Goal: Task Accomplishment & Management: Manage account settings

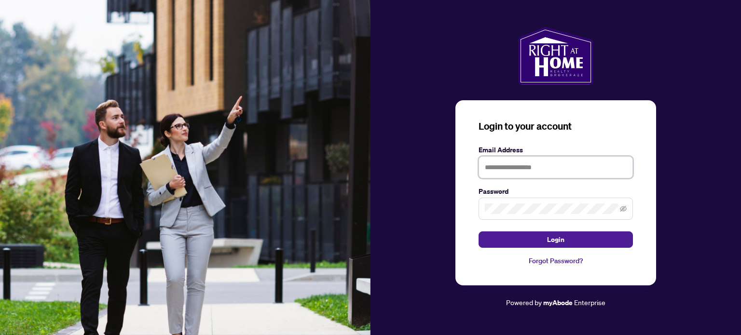
click at [529, 171] on input "text" at bounding box center [555, 167] width 154 height 22
type input "**********"
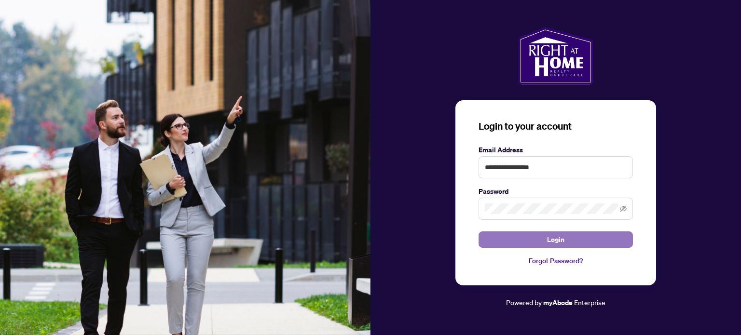
click at [603, 245] on button "Login" at bounding box center [555, 240] width 154 height 16
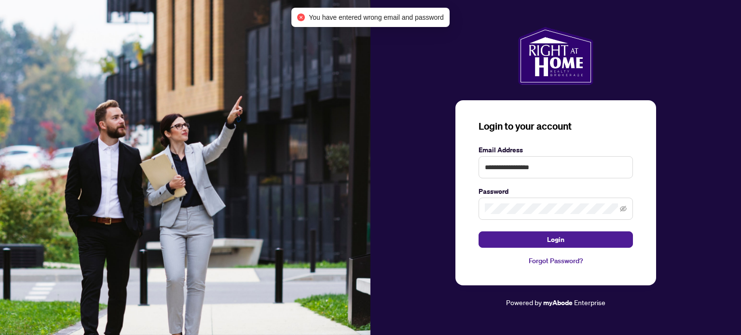
click at [571, 216] on span at bounding box center [555, 209] width 154 height 22
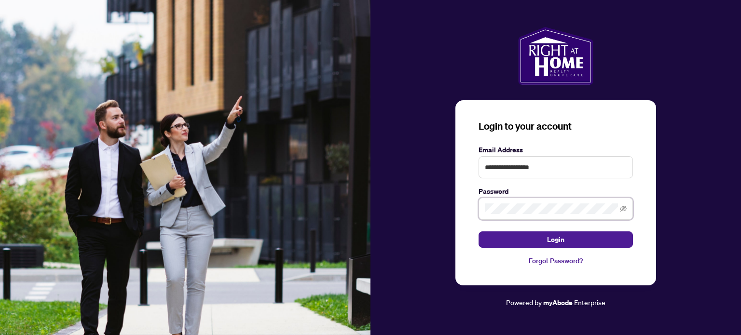
click at [478, 232] on button "Login" at bounding box center [555, 240] width 154 height 16
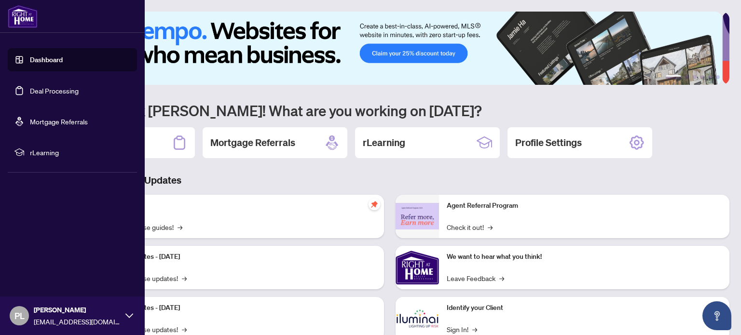
click at [37, 89] on link "Deal Processing" at bounding box center [54, 90] width 49 height 9
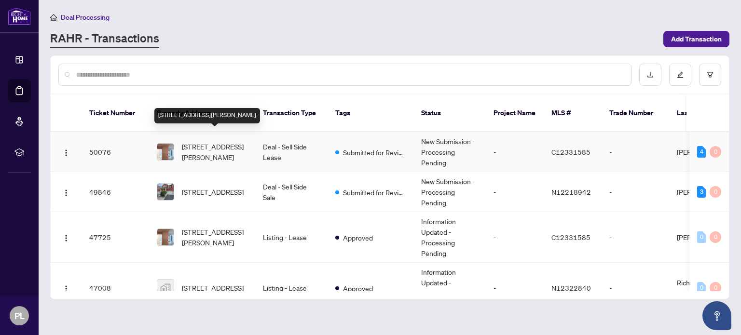
click at [216, 145] on span "[STREET_ADDRESS][PERSON_NAME]" at bounding box center [215, 151] width 66 height 21
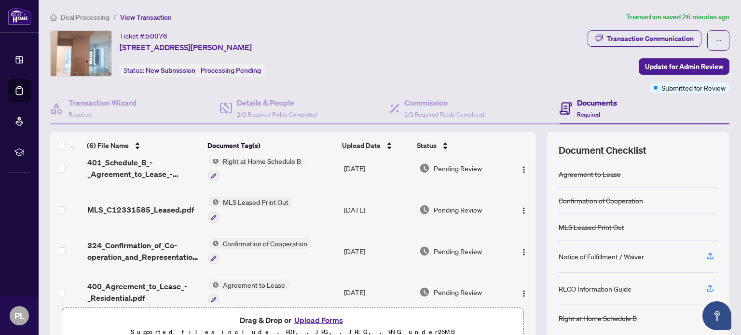
scroll to position [103, 0]
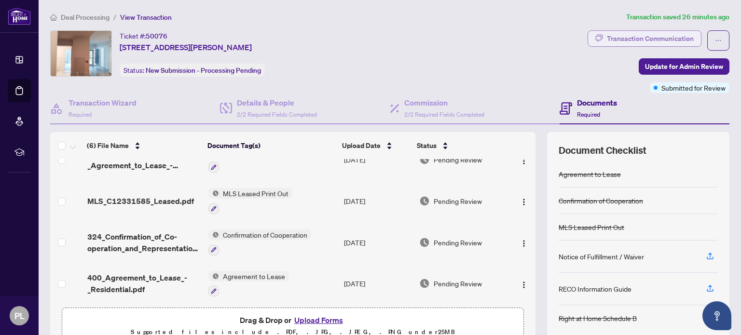
click at [670, 38] on div "Transaction Communication" at bounding box center [650, 38] width 87 height 15
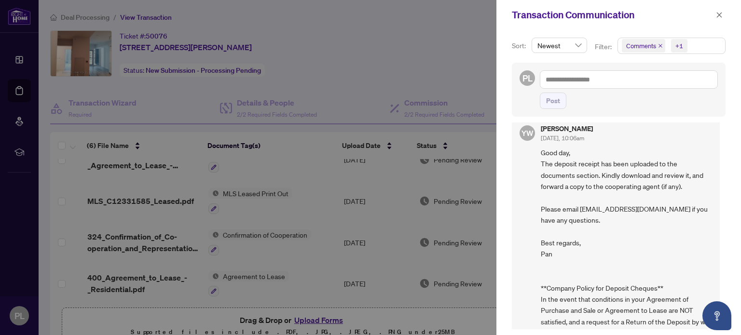
scroll to position [4, 0]
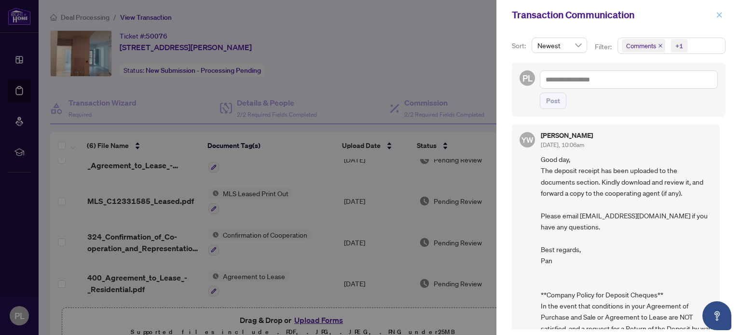
click at [720, 15] on icon "close" at bounding box center [719, 15] width 7 height 7
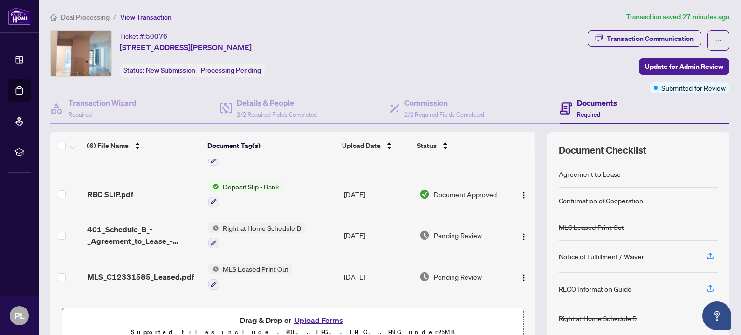
scroll to position [0, 0]
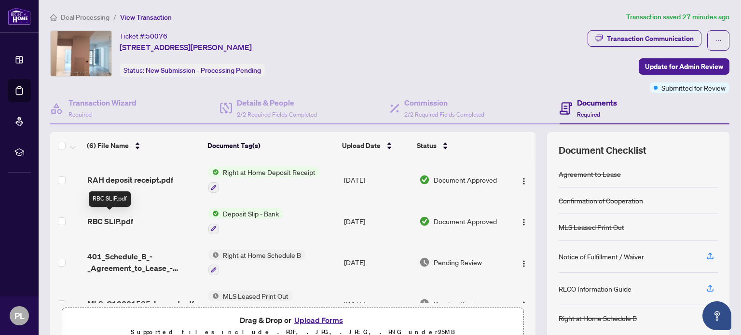
click at [121, 216] on span "RBC SLIP.pdf" at bounding box center [110, 222] width 46 height 12
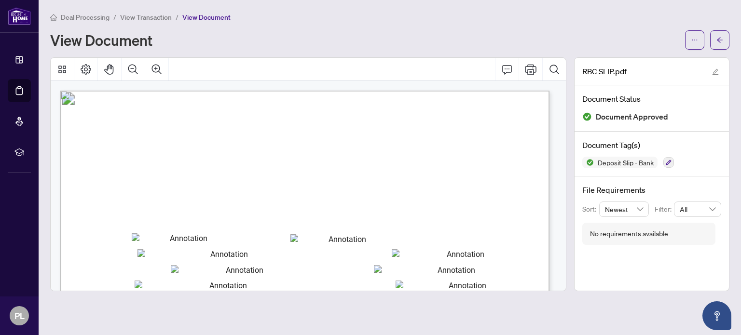
scroll to position [209, 0]
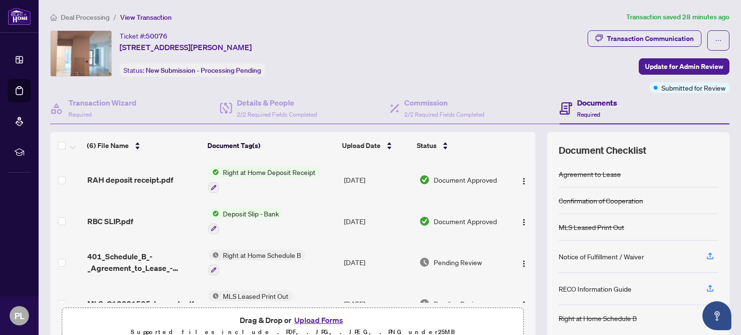
click at [269, 214] on span "Deposit Slip - Bank" at bounding box center [251, 213] width 64 height 11
click at [269, 210] on span "Deposit Slip - Bank" at bounding box center [251, 213] width 64 height 11
click at [444, 217] on span "Document Approved" at bounding box center [465, 221] width 63 height 11
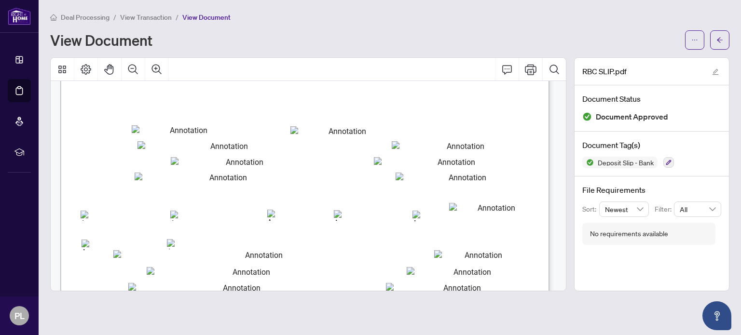
scroll to position [80, 0]
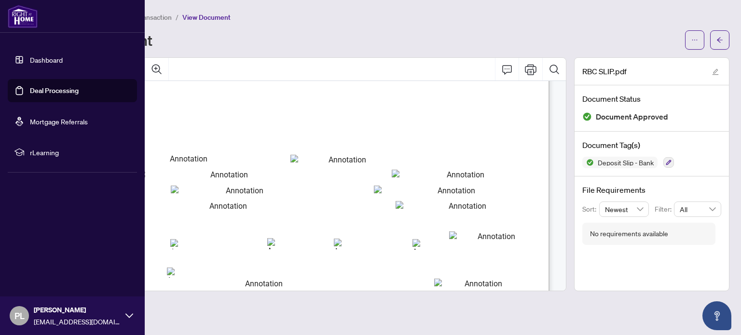
click at [37, 86] on link "Deal Processing" at bounding box center [54, 90] width 49 height 9
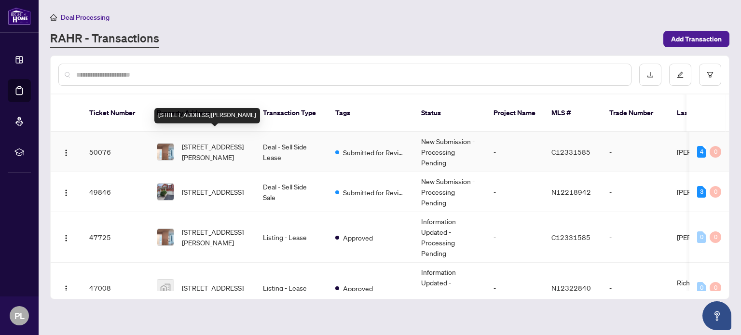
click at [210, 141] on span "[STREET_ADDRESS][PERSON_NAME]" at bounding box center [215, 151] width 66 height 21
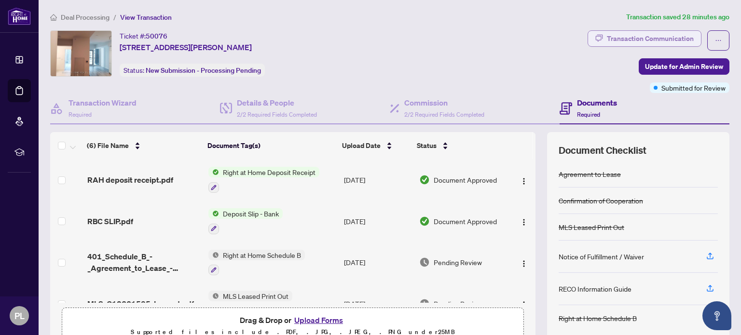
click at [681, 38] on div "Transaction Communication" at bounding box center [650, 38] width 87 height 15
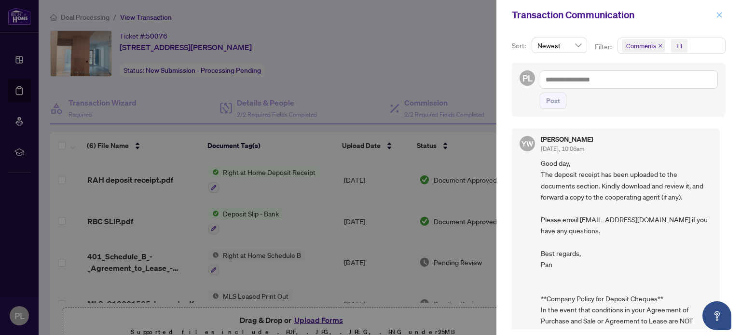
click at [722, 17] on icon "close" at bounding box center [719, 15] width 7 height 7
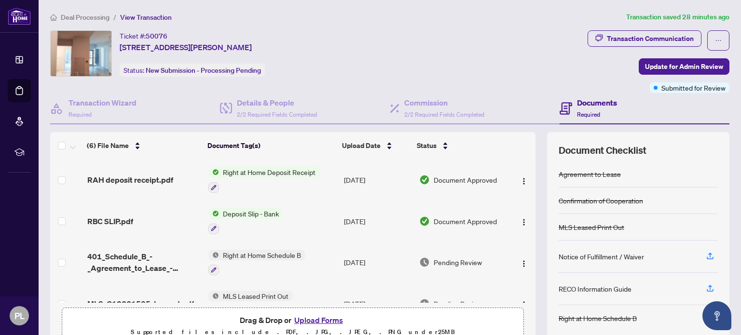
click at [290, 173] on span "Right at Home Deposit Receipt" at bounding box center [269, 172] width 100 height 11
click at [435, 175] on span "Document Approved" at bounding box center [465, 180] width 63 height 11
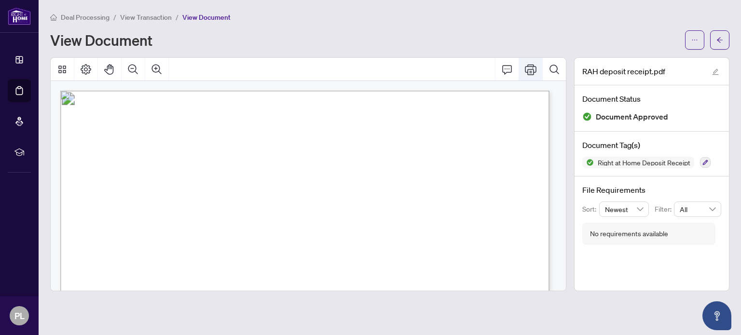
click at [526, 67] on icon "Print" at bounding box center [531, 70] width 12 height 12
click at [532, 75] on button "Print" at bounding box center [530, 69] width 23 height 23
click at [723, 44] on button "button" at bounding box center [719, 39] width 19 height 19
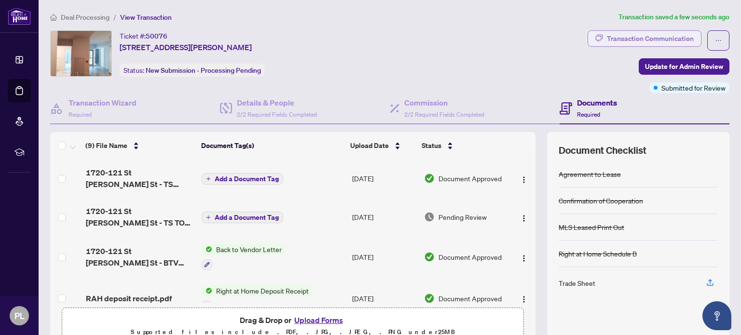
click at [656, 39] on div "Transaction Communication" at bounding box center [650, 38] width 87 height 15
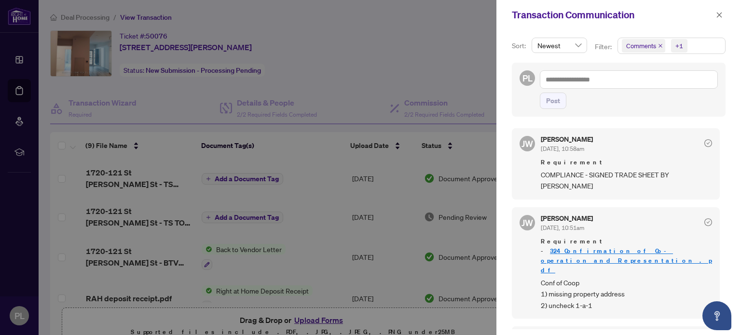
click at [607, 247] on link "324_Confirmation_of_Co-operation_and_Representation_.pdf" at bounding box center [626, 260] width 171 height 27
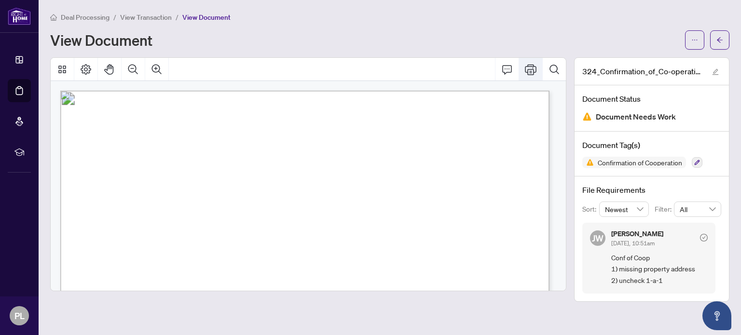
click at [534, 70] on icon "Print" at bounding box center [531, 70] width 12 height 12
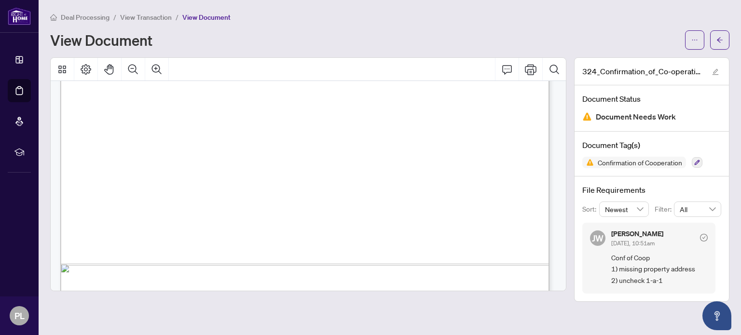
scroll to position [209, 0]
click at [717, 41] on icon "arrow-left" at bounding box center [719, 40] width 7 height 7
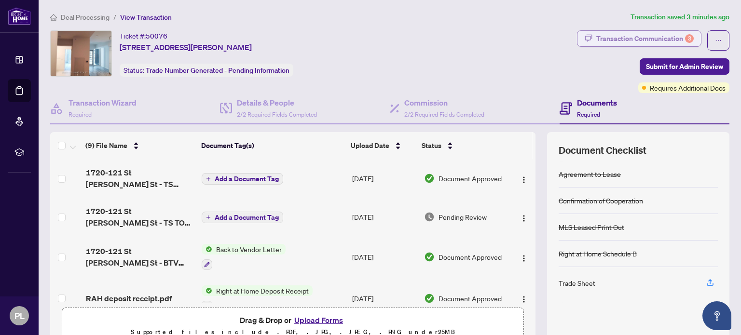
click at [636, 39] on div "Transaction Communication 3" at bounding box center [644, 38] width 97 height 15
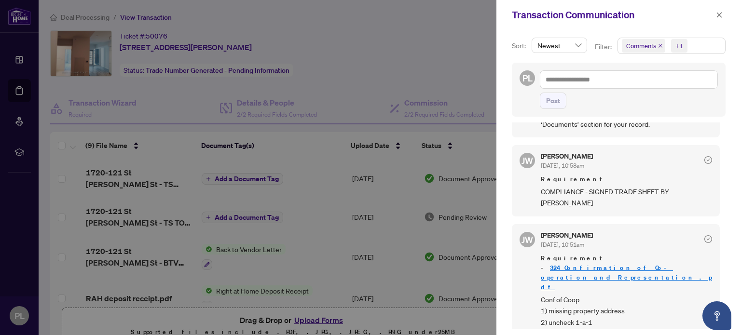
scroll to position [420, 0]
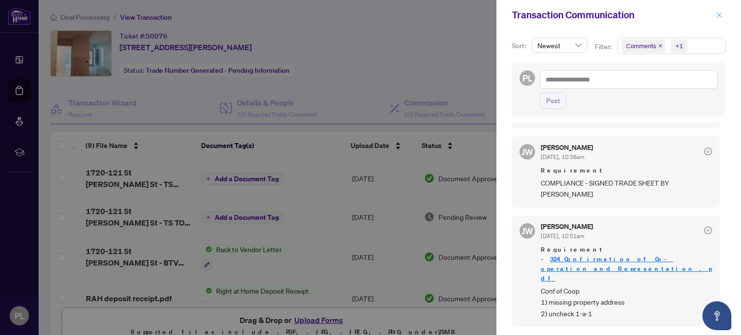
click at [720, 16] on icon "close" at bounding box center [719, 14] width 5 height 5
